Goal: Task Accomplishment & Management: Complete application form

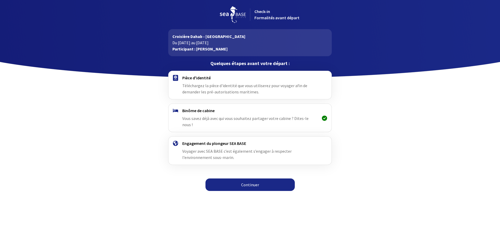
click at [191, 76] on h4 "Pièce d'identité" at bounding box center [249, 77] width 135 height 5
click at [223, 83] on span "Téléchargez la pièce d'identité que vous utiliserez pour voyager afin de demand…" at bounding box center [244, 88] width 125 height 11
click at [324, 118] on icon at bounding box center [324, 118] width 5 height 0
click at [250, 179] on link "Continuer" at bounding box center [249, 185] width 89 height 12
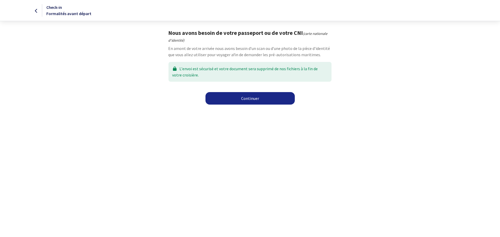
click at [254, 97] on link "Continuer" at bounding box center [249, 98] width 89 height 12
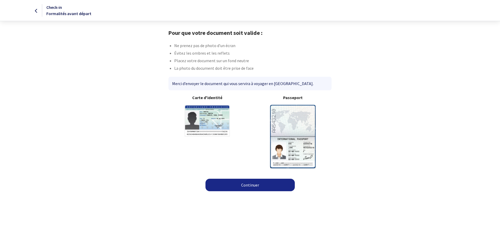
click at [295, 135] on img at bounding box center [293, 136] width 46 height 63
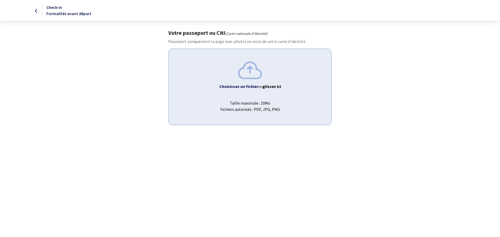
click at [244, 87] on b "Choisissez un fichier" at bounding box center [238, 86] width 39 height 5
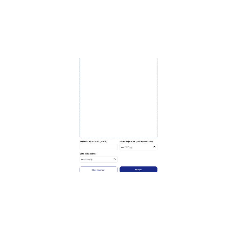
scroll to position [104, 0]
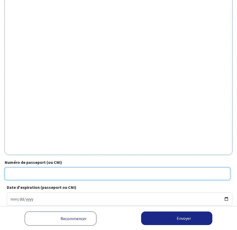
click at [20, 173] on input "Numéro de passeport (ou CNI)" at bounding box center [118, 173] width 226 height 12
type input "25ah56914"
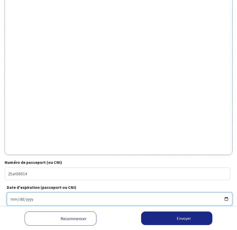
click at [9, 201] on input "Date d'expiration (passeport ou CNI)" at bounding box center [120, 198] width 226 height 13
type input "2035-02-12"
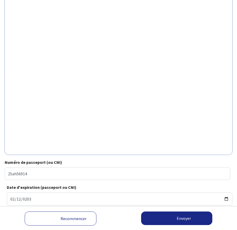
click at [108, 219] on div "Recommencer" at bounding box center [59, 218] width 118 height 14
click at [183, 216] on button "Envoyer" at bounding box center [176, 218] width 71 height 14
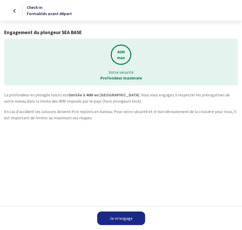
click at [117, 217] on link "Je m'engage" at bounding box center [121, 218] width 48 height 14
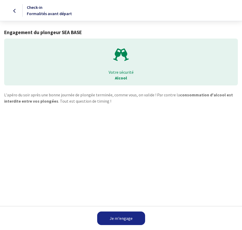
click at [116, 216] on link "Je m'engage" at bounding box center [121, 218] width 48 height 14
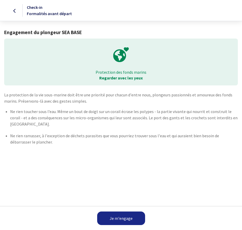
click at [116, 216] on link "Je m'engage" at bounding box center [121, 218] width 48 height 14
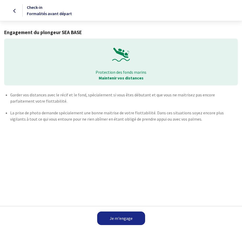
click at [115, 216] on link "Je m'engage" at bounding box center [121, 218] width 48 height 14
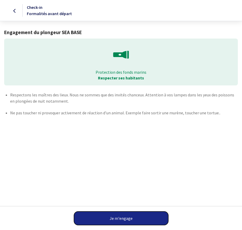
click at [115, 216] on button "Je m'engage" at bounding box center [121, 218] width 94 height 14
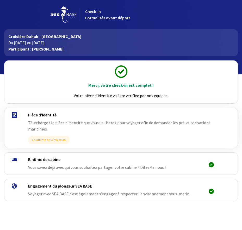
click at [143, 166] on span "Vous savez déjà avec qui vous souhaitez partager votre cabine ? Dites-le nous !" at bounding box center [96, 166] width 137 height 5
click at [210, 164] on icon at bounding box center [210, 164] width 5 height 0
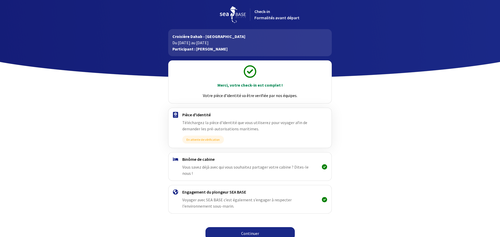
click at [242, 229] on link "Continuer" at bounding box center [249, 233] width 89 height 12
